Goal: Information Seeking & Learning: Learn about a topic

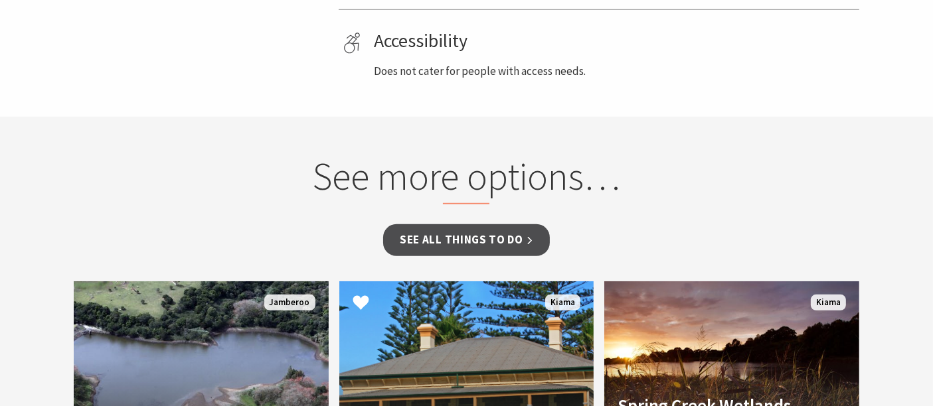
scroll to position [808, 0]
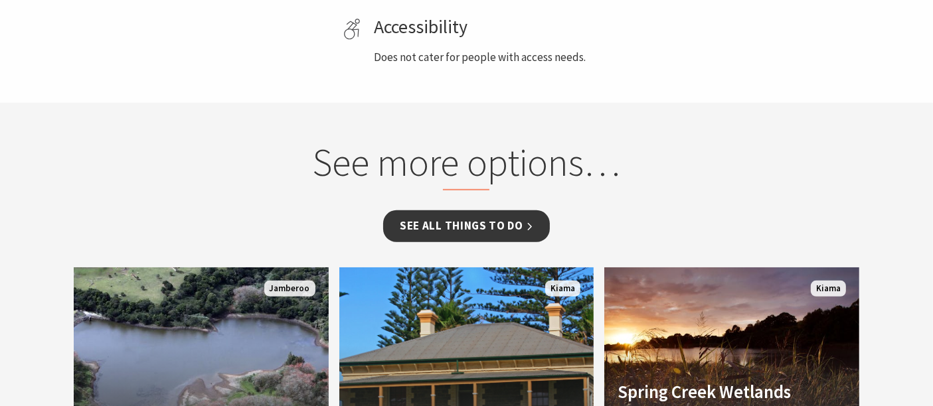
click at [495, 236] on link "See all Things To Do" at bounding box center [466, 226] width 167 height 31
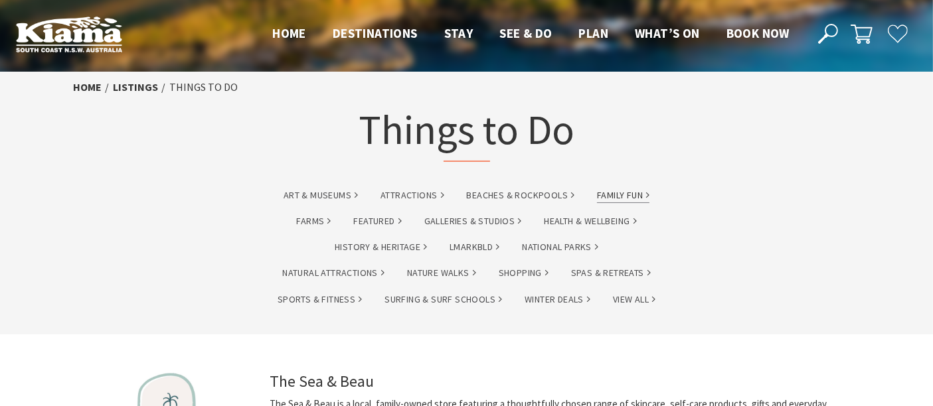
click at [622, 195] on link "Family Fun" at bounding box center [623, 195] width 52 height 15
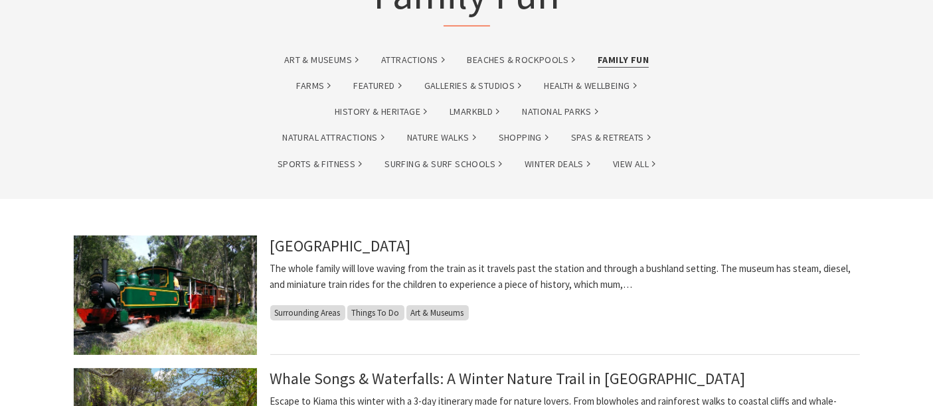
scroll to position [147, 0]
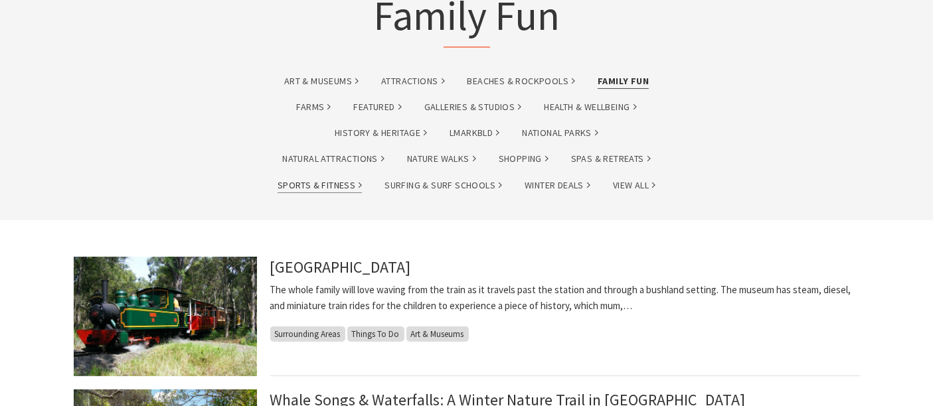
click at [341, 179] on link "Sports & Fitness" at bounding box center [320, 185] width 84 height 15
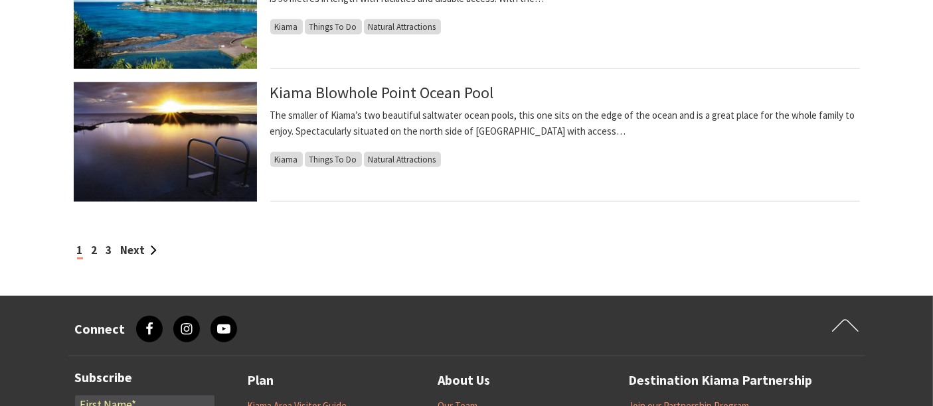
scroll to position [1328, 0]
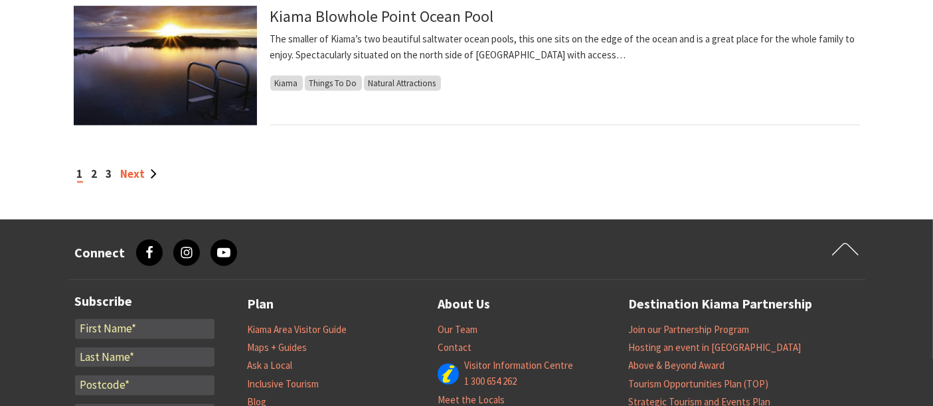
click at [144, 173] on link "Next" at bounding box center [139, 174] width 36 height 15
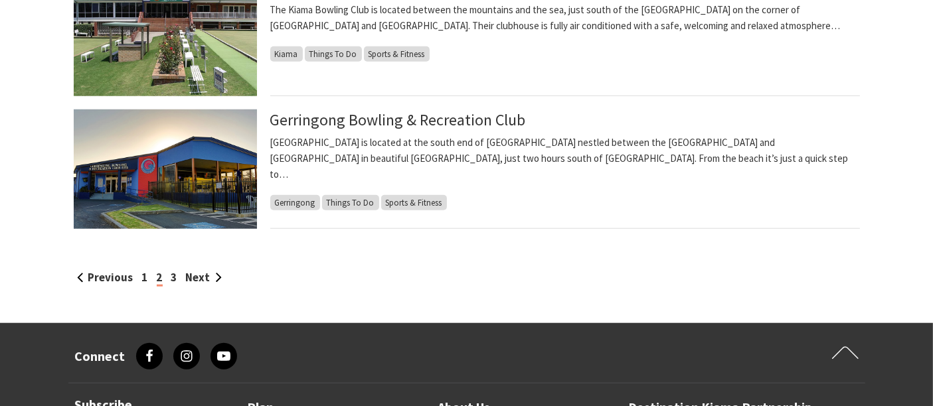
scroll to position [1328, 0]
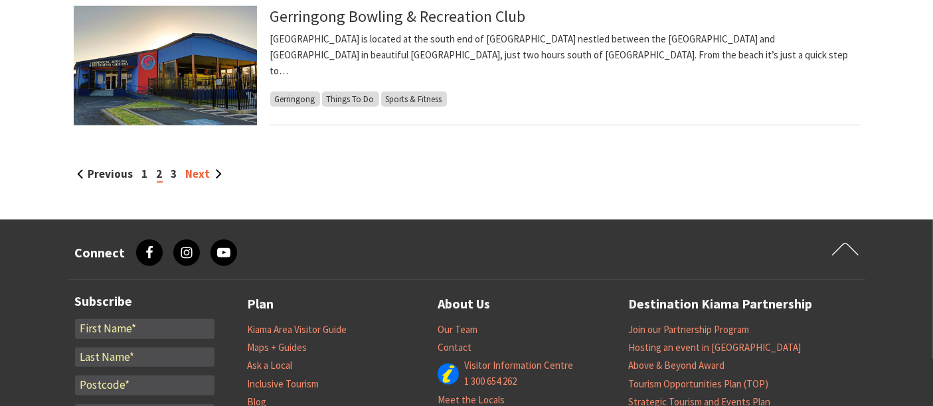
click at [196, 170] on link "Next" at bounding box center [204, 174] width 36 height 15
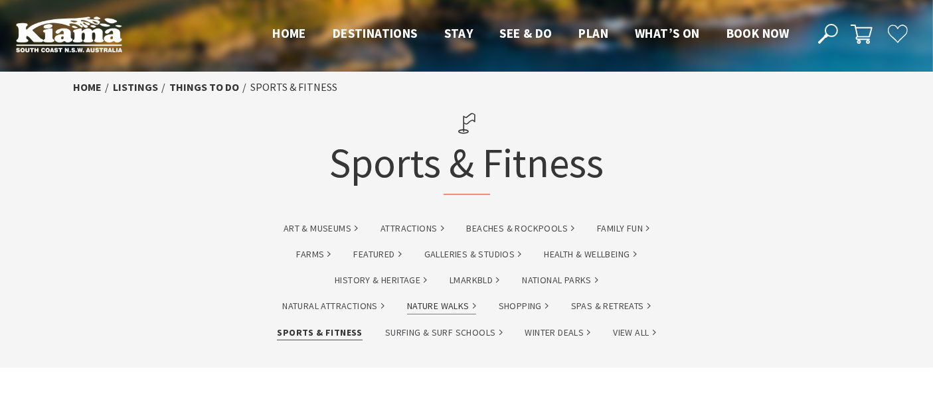
click at [450, 304] on link "Nature Walks" at bounding box center [441, 306] width 69 height 15
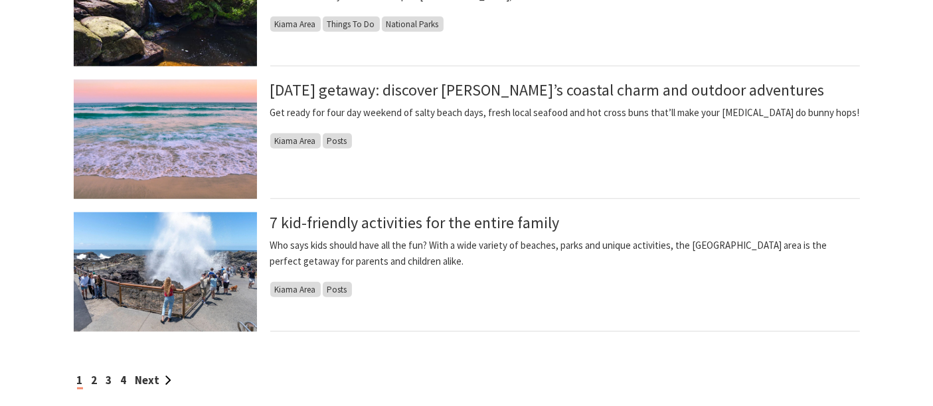
scroll to position [796, 0]
